Goal: Task Accomplishment & Management: Use online tool/utility

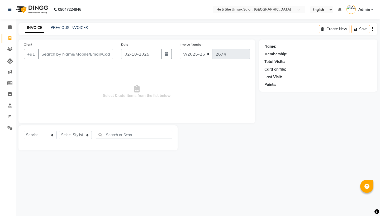
select select "4745"
select select "service"
click at [67, 53] on input "Client" at bounding box center [75, 54] width 75 height 10
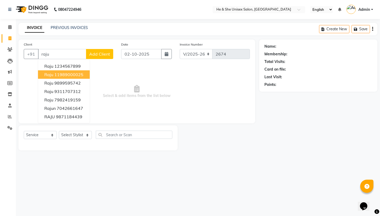
click at [66, 74] on ngb-highlight "11989000025" at bounding box center [68, 74] width 29 height 5
type input "11989000025"
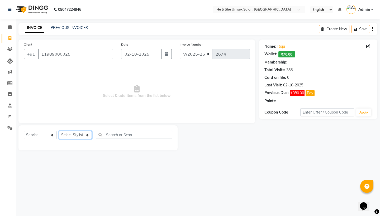
click at [74, 137] on select "Select Stylist [PERSON_NAME] [PERSON_NAME] [PERSON_NAME] Iqra [PERSON_NAME] Shr…" at bounding box center [75, 135] width 33 height 8
select select "28386"
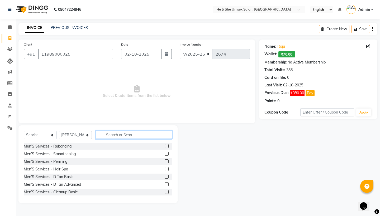
click at [119, 132] on input "text" at bounding box center [134, 135] width 77 height 8
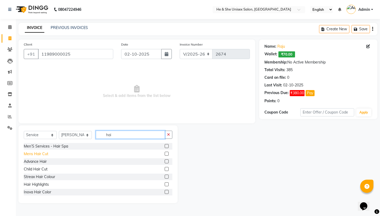
type input "hai"
click at [38, 154] on div "Mens Hair Cut" at bounding box center [36, 155] width 25 height 6
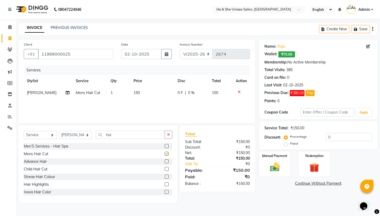
checkbox input "false"
click at [132, 133] on input "hai" at bounding box center [130, 135] width 69 height 8
type input "h"
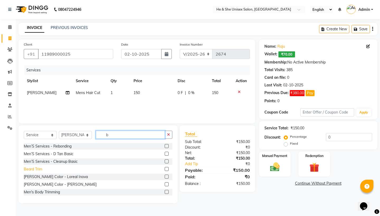
type input "b"
click at [35, 169] on div "Beard Trim" at bounding box center [33, 170] width 18 height 6
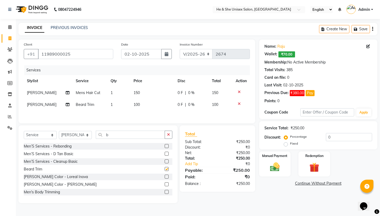
checkbox input "false"
click at [138, 135] on input "b" at bounding box center [130, 135] width 69 height 8
click at [140, 108] on td "100" at bounding box center [152, 105] width 44 height 12
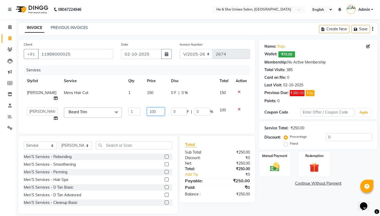
click at [150, 108] on input "100" at bounding box center [156, 112] width 18 height 8
type input "150"
click at [272, 161] on div "Manual Payment" at bounding box center [274, 164] width 33 height 26
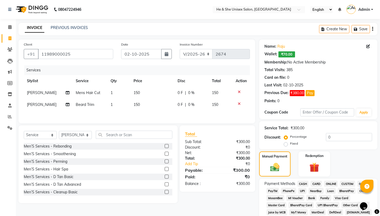
click at [306, 192] on span "UPI" at bounding box center [302, 191] width 8 height 6
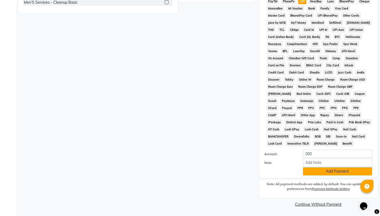
click at [318, 172] on button "Add Payment" at bounding box center [337, 172] width 69 height 8
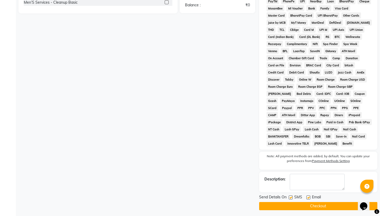
scroll to position [192, 0]
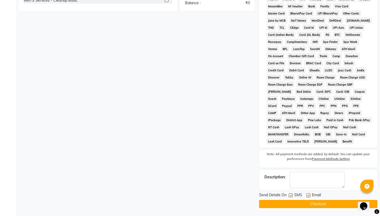
click at [316, 205] on button "Checkout" at bounding box center [318, 204] width 118 height 8
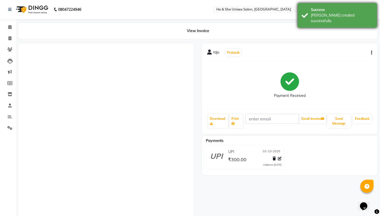
click at [349, 13] on div "[PERSON_NAME] created successfully." at bounding box center [342, 18] width 62 height 11
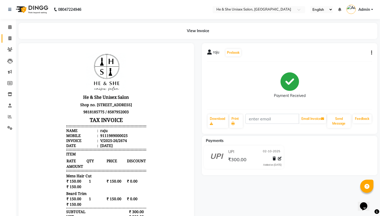
click at [12, 41] on link "Invoice" at bounding box center [8, 38] width 13 height 9
select select "4745"
select select "service"
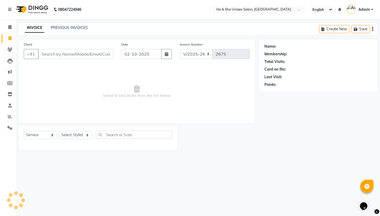
click at [44, 57] on input "Client" at bounding box center [75, 54] width 75 height 10
